Goal: Communication & Community: Answer question/provide support

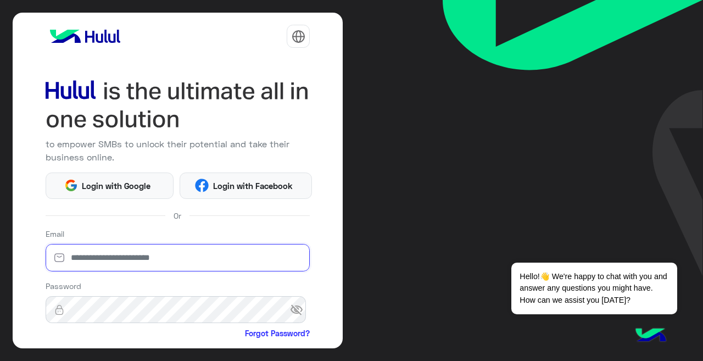
type input "**********"
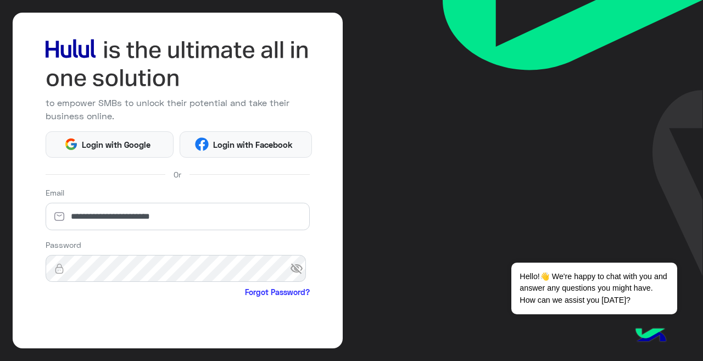
scroll to position [74, 0]
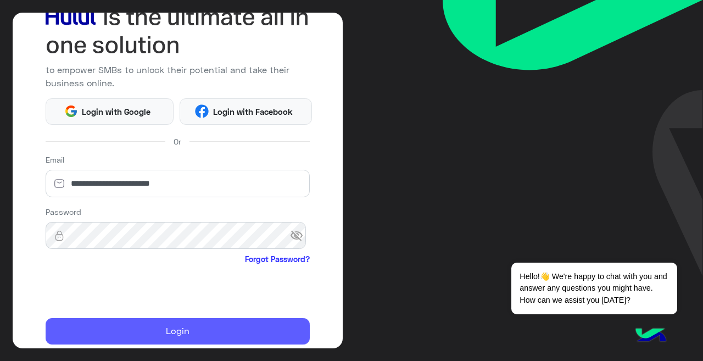
click at [137, 332] on button "Login" at bounding box center [178, 331] width 265 height 26
click at [156, 329] on button "Login" at bounding box center [178, 331] width 265 height 26
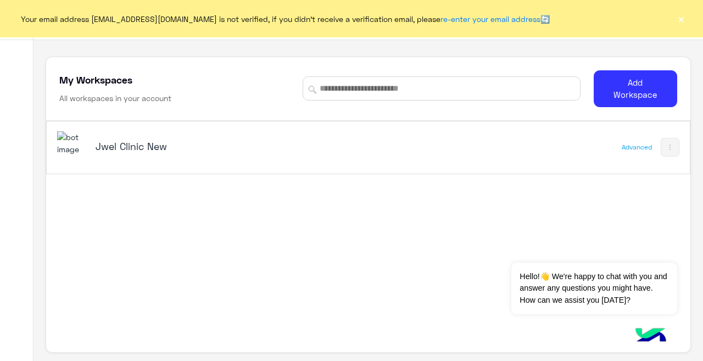
click at [357, 139] on div "Jwel Clinic New" at bounding box center [243, 147] width 373 height 32
click at [139, 147] on div "My Workspaces Contact Us Help Center عربي English My Workspaces All workspaces …" at bounding box center [367, 180] width 669 height 361
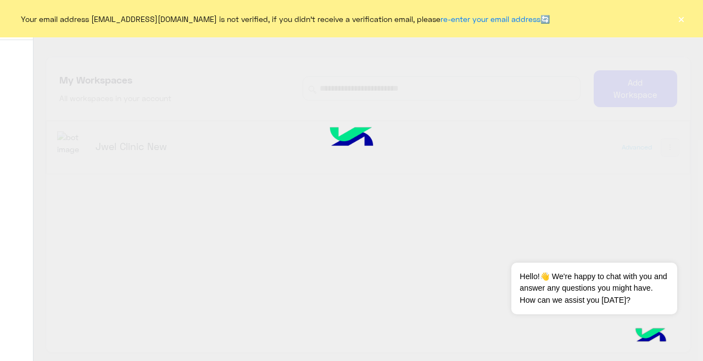
click at [139, 147] on div at bounding box center [351, 180] width 703 height 361
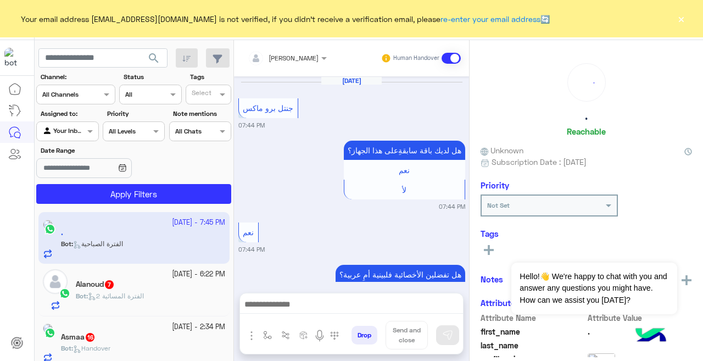
scroll to position [429, 0]
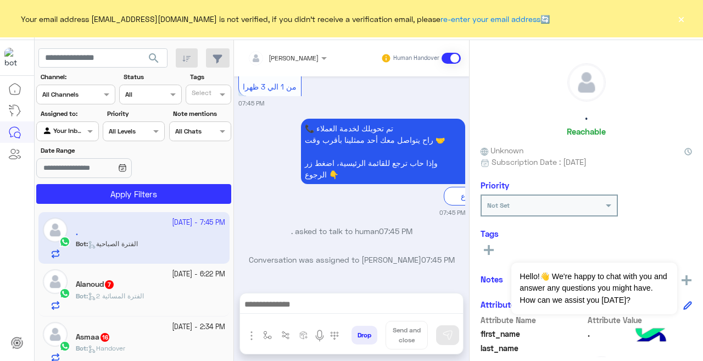
click at [683, 21] on button "×" at bounding box center [680, 18] width 11 height 11
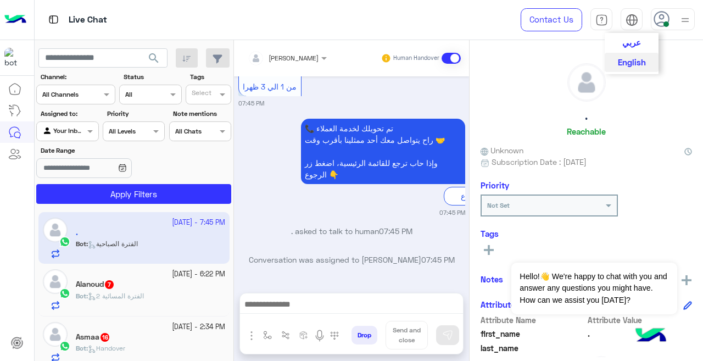
click at [627, 19] on img at bounding box center [631, 20] width 13 height 13
click at [628, 42] on span "عربي" at bounding box center [631, 42] width 19 height 10
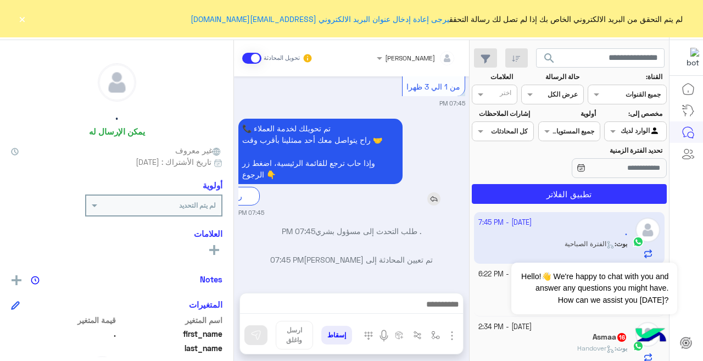
click at [432, 177] on div "📞 تم تحويلك لخدمة العملاء راح يتواصل معك [DATE] ممثلينا بأقرب وقت 🤝 وإذا حاب تر…" at bounding box center [351, 162] width 227 height 86
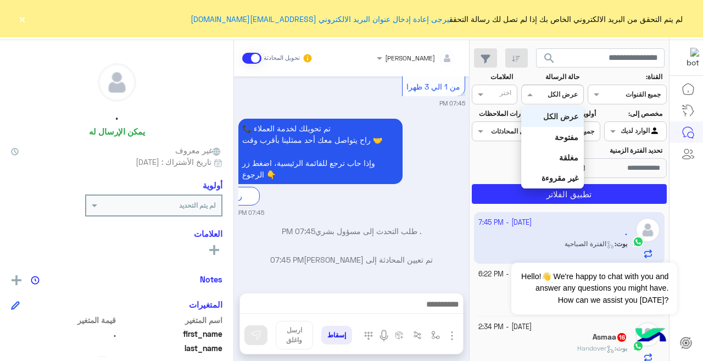
click at [541, 91] on div at bounding box center [552, 93] width 61 height 10
click at [556, 179] on b "غير مقروءة" at bounding box center [559, 177] width 37 height 9
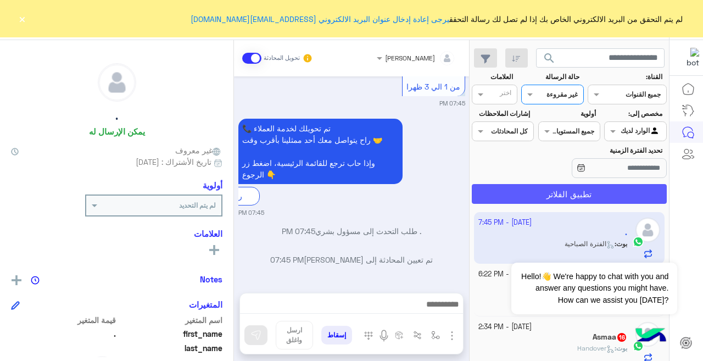
click at [555, 193] on button "تطبيق الفلاتر" at bounding box center [569, 194] width 195 height 20
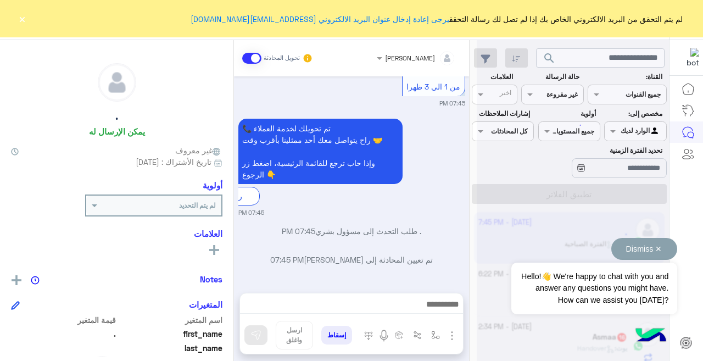
click at [658, 248] on button "Dismiss ✕" at bounding box center [644, 249] width 66 height 22
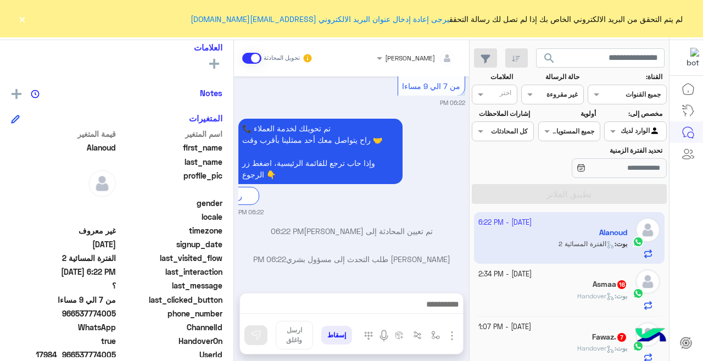
scroll to position [197, 0]
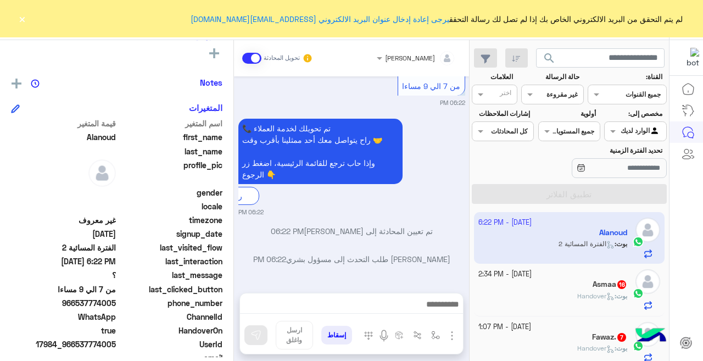
drag, startPoint x: 78, startPoint y: 301, endPoint x: 115, endPoint y: 304, distance: 37.5
click at [115, 304] on span "966537774005" at bounding box center [63, 303] width 105 height 12
copy span "537774005"
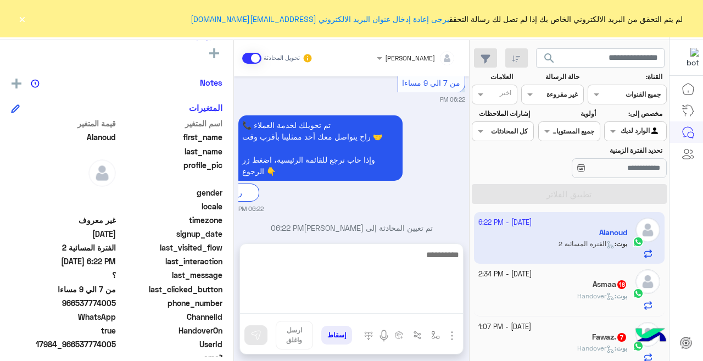
click at [329, 307] on textarea at bounding box center [351, 281] width 223 height 66
type textarea "*"
type textarea "**********"
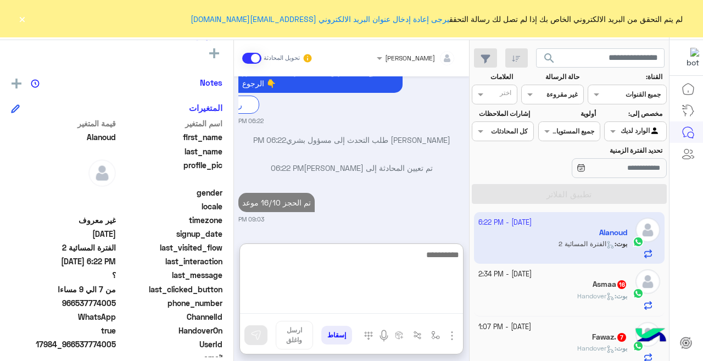
scroll to position [1118, 0]
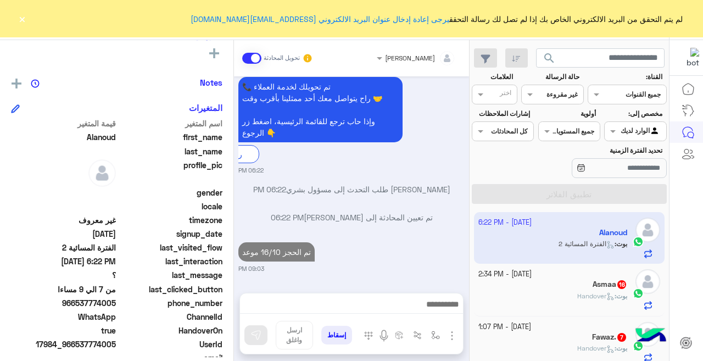
click at [604, 287] on h5 "Asmaa 16" at bounding box center [609, 283] width 35 height 9
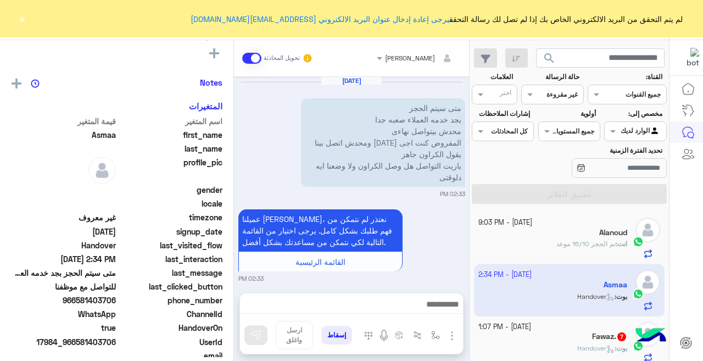
scroll to position [537, 0]
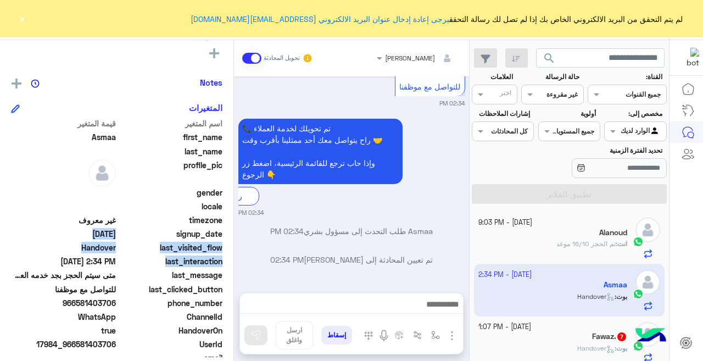
drag, startPoint x: 233, startPoint y: 257, endPoint x: 231, endPoint y: 234, distance: 22.6
click at [231, 234] on div "Asmaa يمكن الإرسال له غير معروف تاريخ الأشتراك : [DATE] أولوية لم يتم التحديد ا…" at bounding box center [116, 198] width 233 height 317
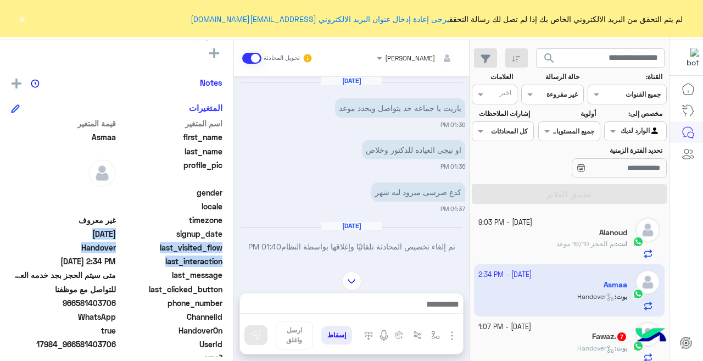
scroll to position [614, 0]
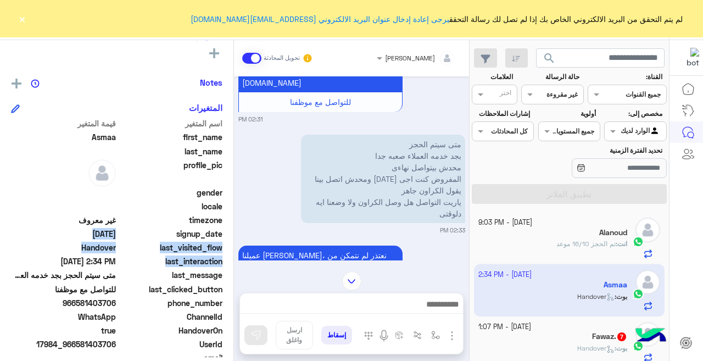
drag, startPoint x: 79, startPoint y: 301, endPoint x: 118, endPoint y: 301, distance: 39.0
click at [118, 301] on div "phone_number [PHONE_NUMBER]" at bounding box center [116, 304] width 211 height 14
copy span "581403706"
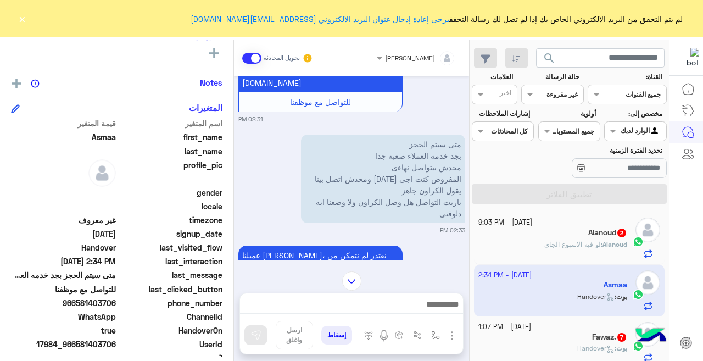
click at [301, 293] on div "إسقاط ارسل واغلق" at bounding box center [351, 323] width 224 height 61
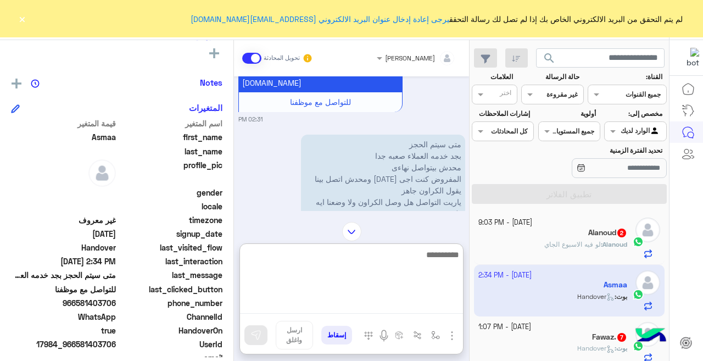
click at [305, 298] on textarea at bounding box center [351, 281] width 223 height 66
type textarea "**********"
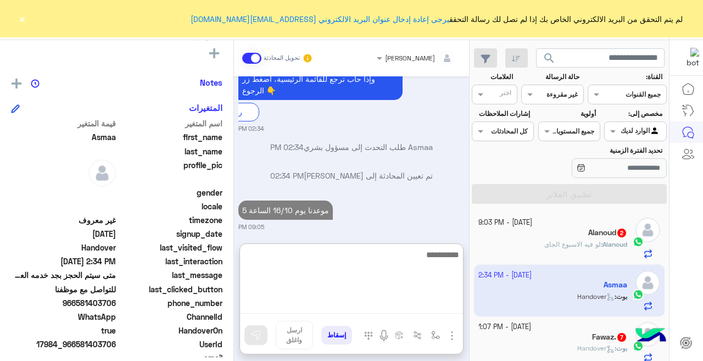
scroll to position [1295, 0]
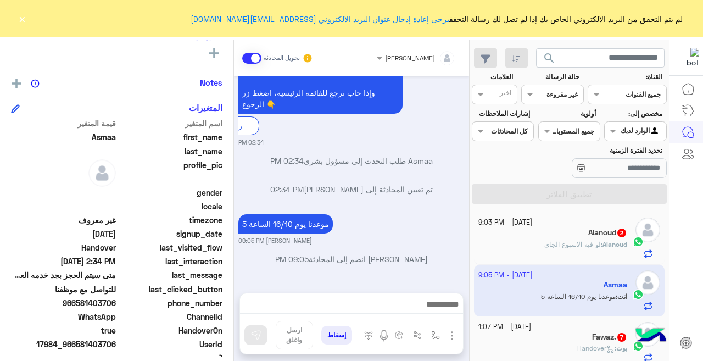
click at [581, 249] on p "[PERSON_NAME] : لو فيه الاسبوع الجاي" at bounding box center [585, 244] width 83 height 10
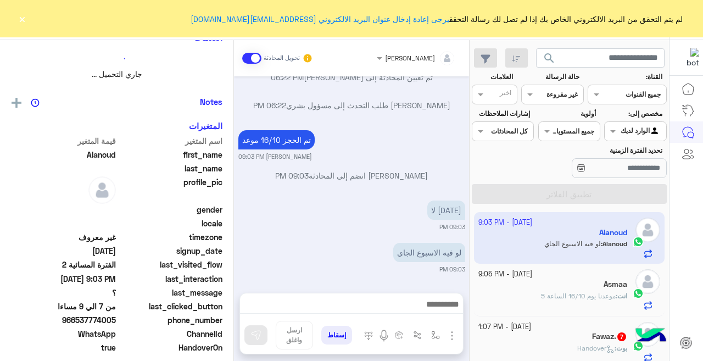
scroll to position [335, 0]
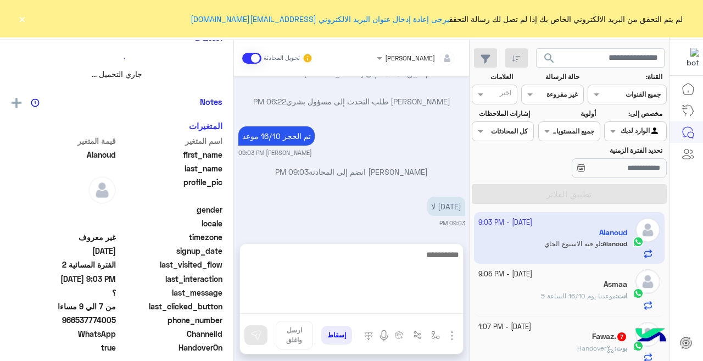
click at [409, 301] on textarea at bounding box center [351, 281] width 223 height 66
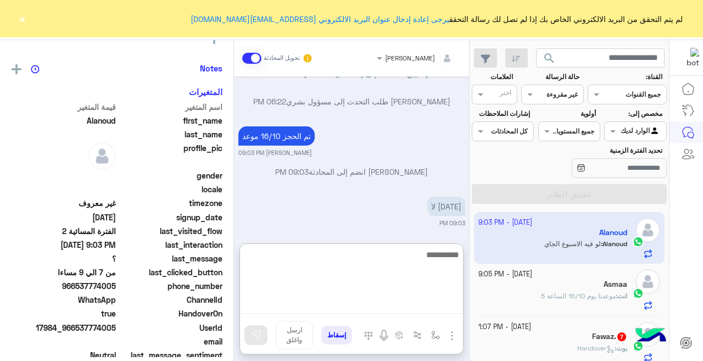
scroll to position [197, 0]
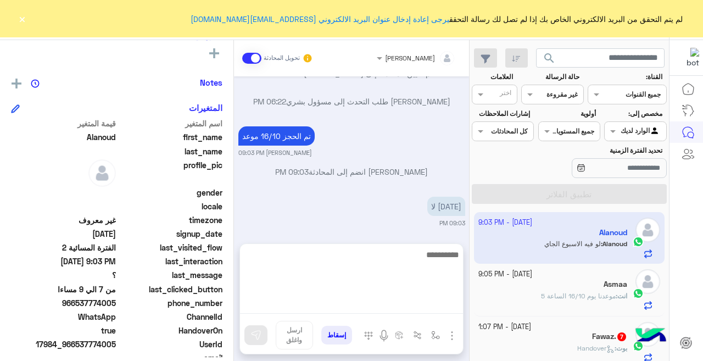
click at [429, 310] on textarea at bounding box center [351, 281] width 223 height 66
type textarea "******"
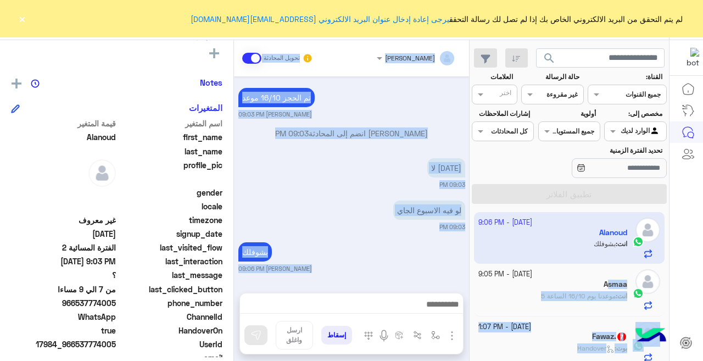
scroll to position [377, 0]
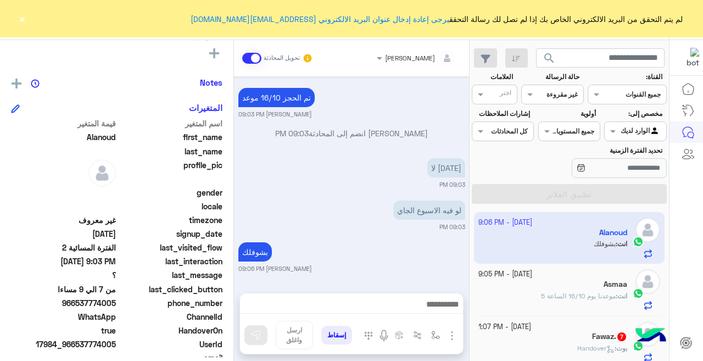
drag, startPoint x: 468, startPoint y: 284, endPoint x: 464, endPoint y: 315, distance: 31.0
click at [464, 313] on div "[PERSON_NAME] تحويل المحادثة [DATE] فلبينية 06:22 PM الأن تقدر تحدد الفترة الزم…" at bounding box center [351, 202] width 235 height 325
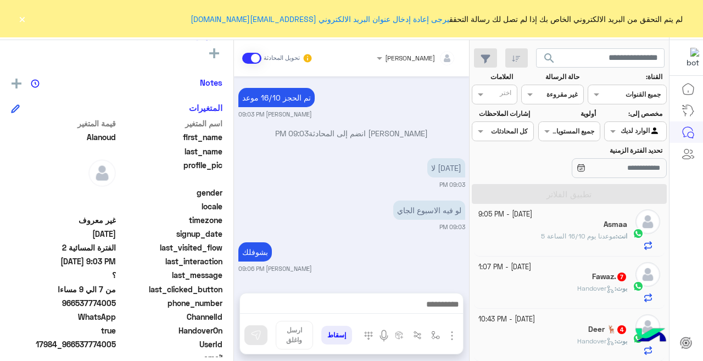
scroll to position [5, 0]
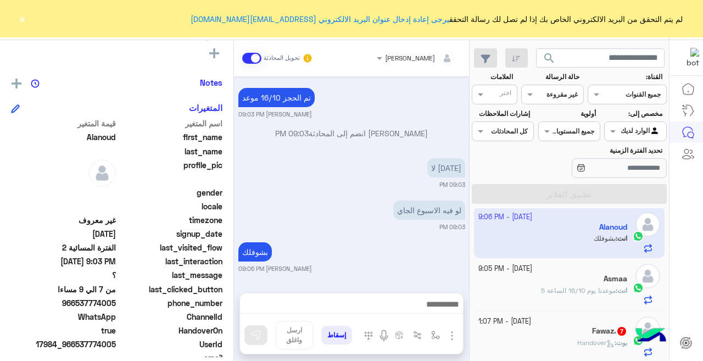
click at [547, 340] on div "بوت : Handover" at bounding box center [552, 347] width 149 height 19
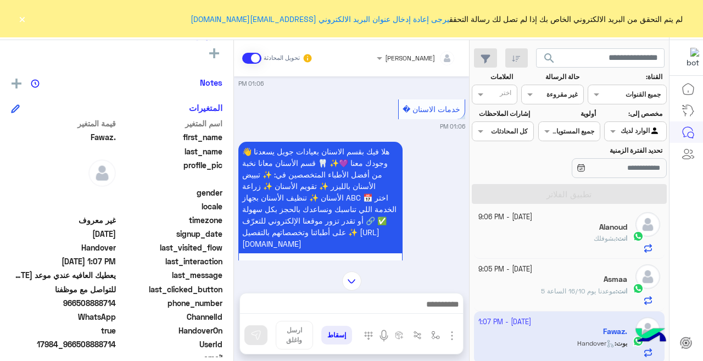
scroll to position [1099, 0]
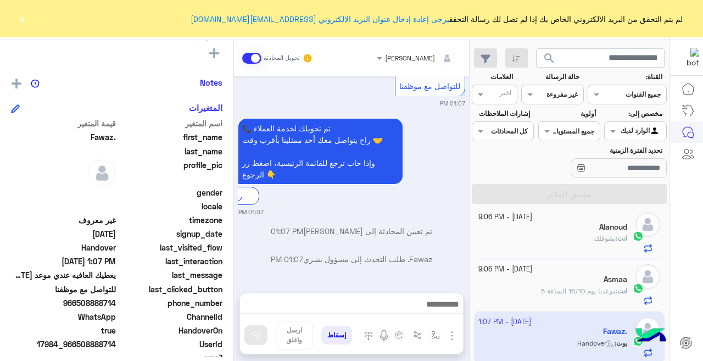
click at [252, 296] on div at bounding box center [351, 306] width 223 height 27
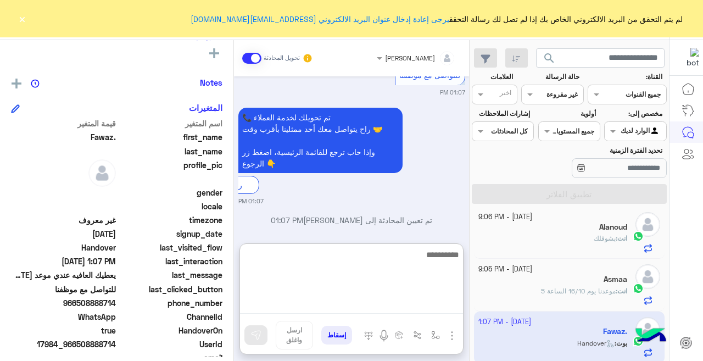
click at [295, 302] on textarea at bounding box center [351, 281] width 223 height 66
type textarea "**********"
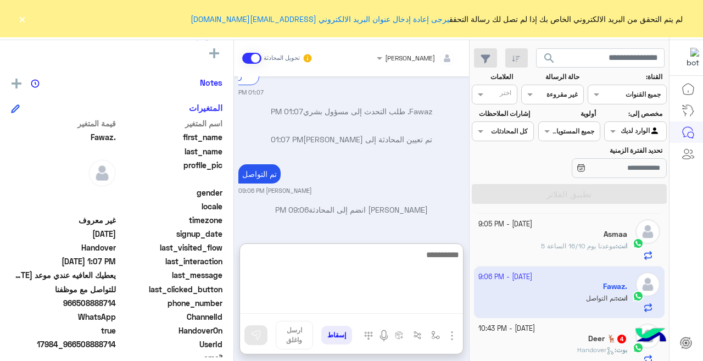
scroll to position [60, 0]
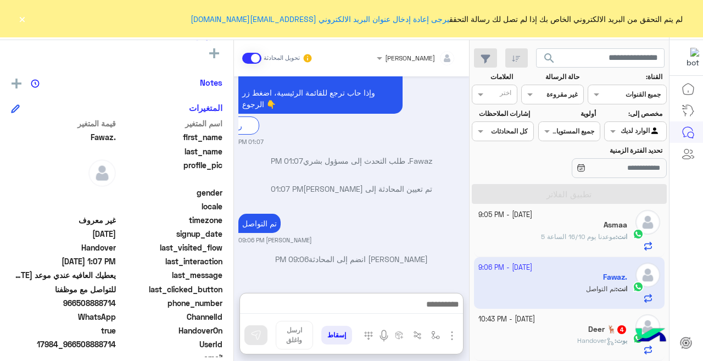
click at [490, 330] on div "Deer 🦌 4" at bounding box center [552, 330] width 149 height 12
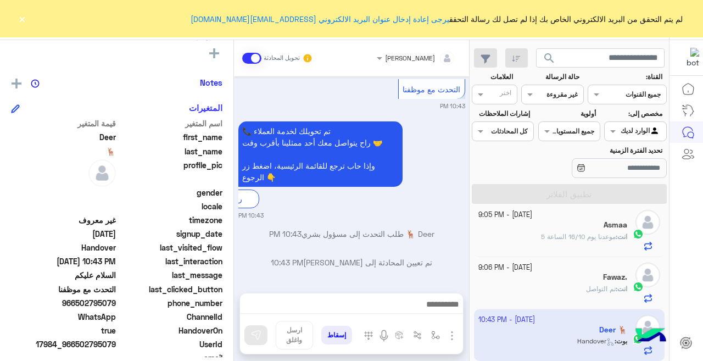
scroll to position [468, 0]
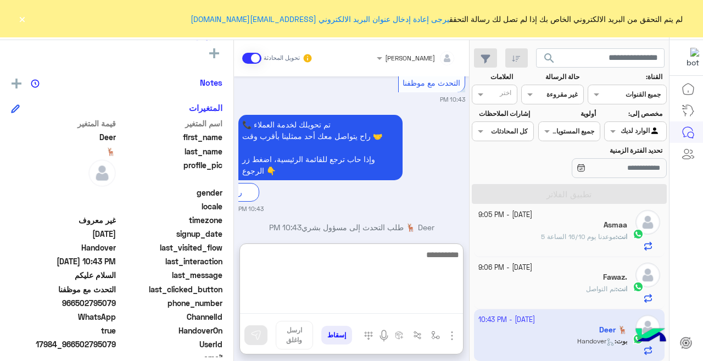
click at [292, 307] on textarea at bounding box center [351, 281] width 223 height 66
type textarea "**********"
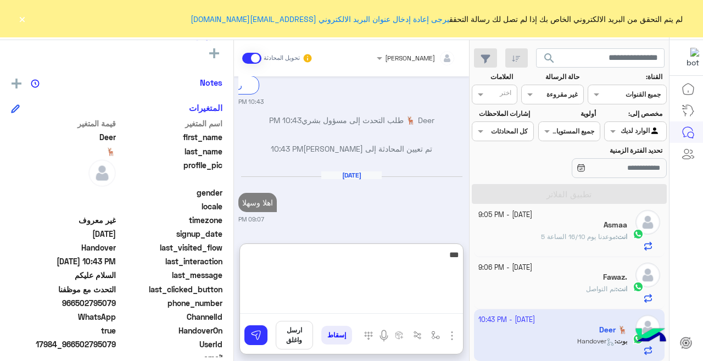
type textarea "****"
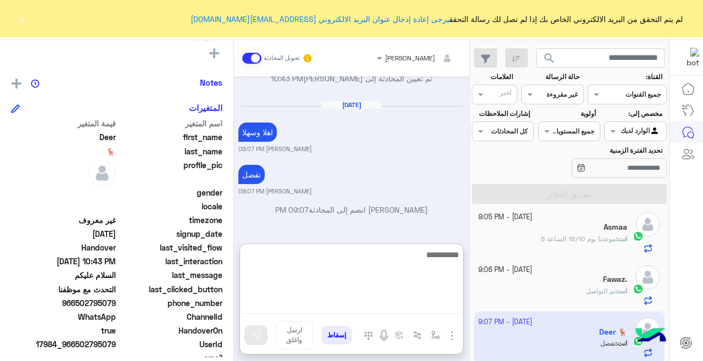
scroll to position [60, 0]
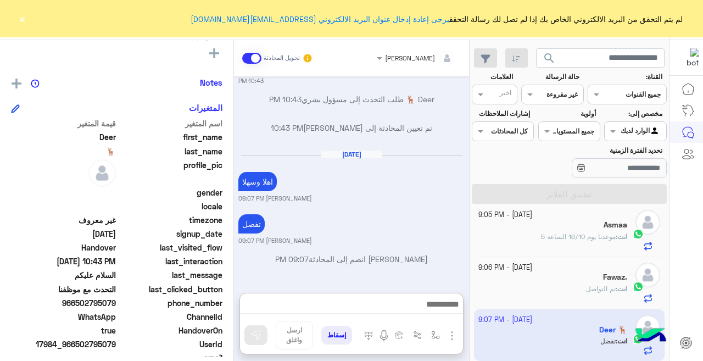
click at [561, 97] on input "text" at bounding box center [564, 93] width 25 height 10
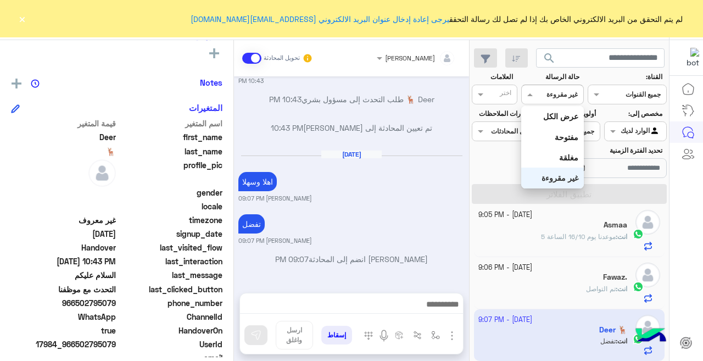
scroll to position [599, 0]
click at [569, 124] on div "عرض الكل" at bounding box center [552, 116] width 62 height 20
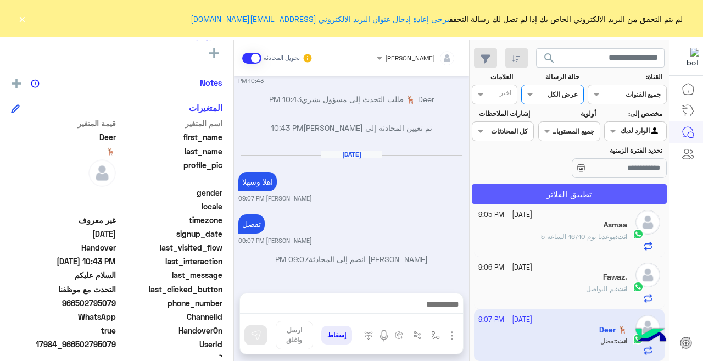
click at [562, 189] on button "تطبيق الفلاتر" at bounding box center [569, 194] width 195 height 20
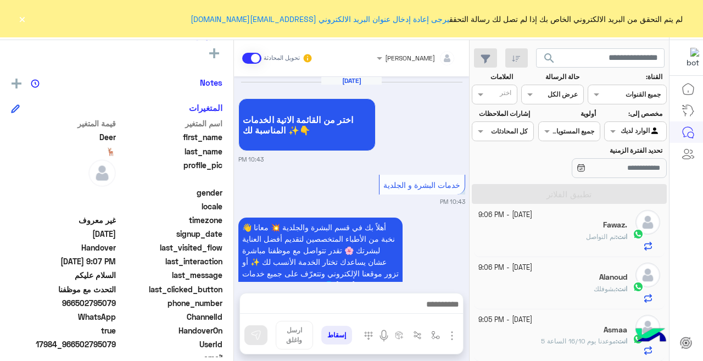
scroll to position [407, 0]
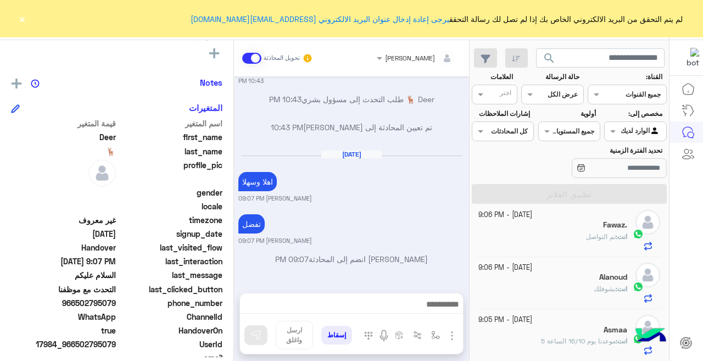
click at [558, 96] on input "text" at bounding box center [564, 93] width 25 height 10
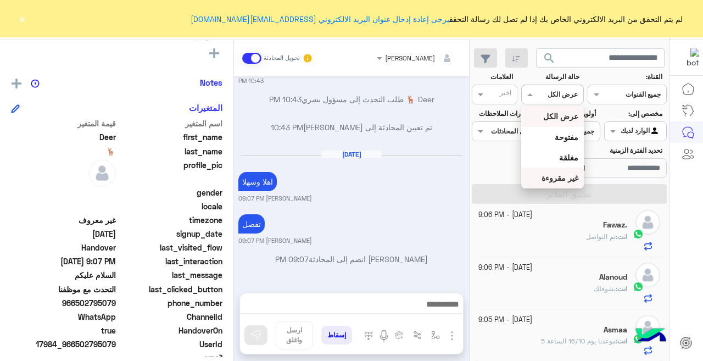
click at [573, 176] on b "غير مقروءة" at bounding box center [559, 177] width 37 height 9
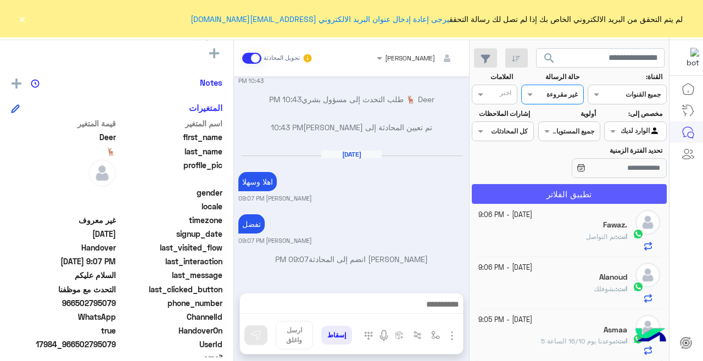
click at [555, 191] on button "تطبيق الفلاتر" at bounding box center [569, 194] width 195 height 20
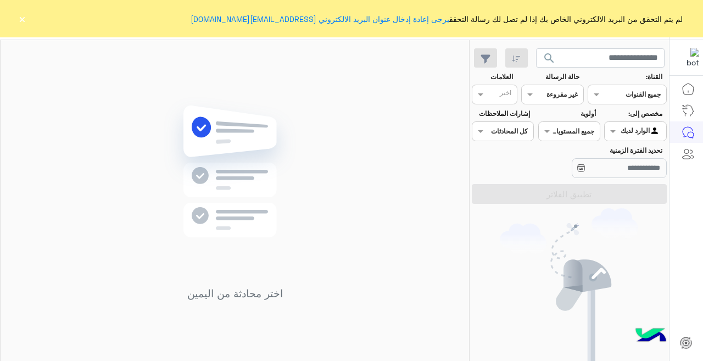
click at [25, 16] on button "×" at bounding box center [21, 18] width 11 height 11
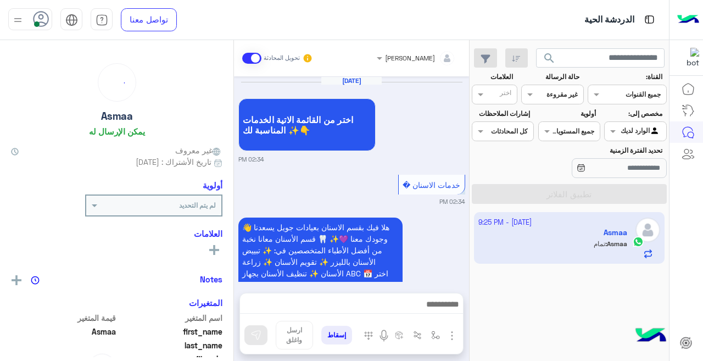
scroll to position [411, 0]
